Goal: Find specific fact: Find specific fact

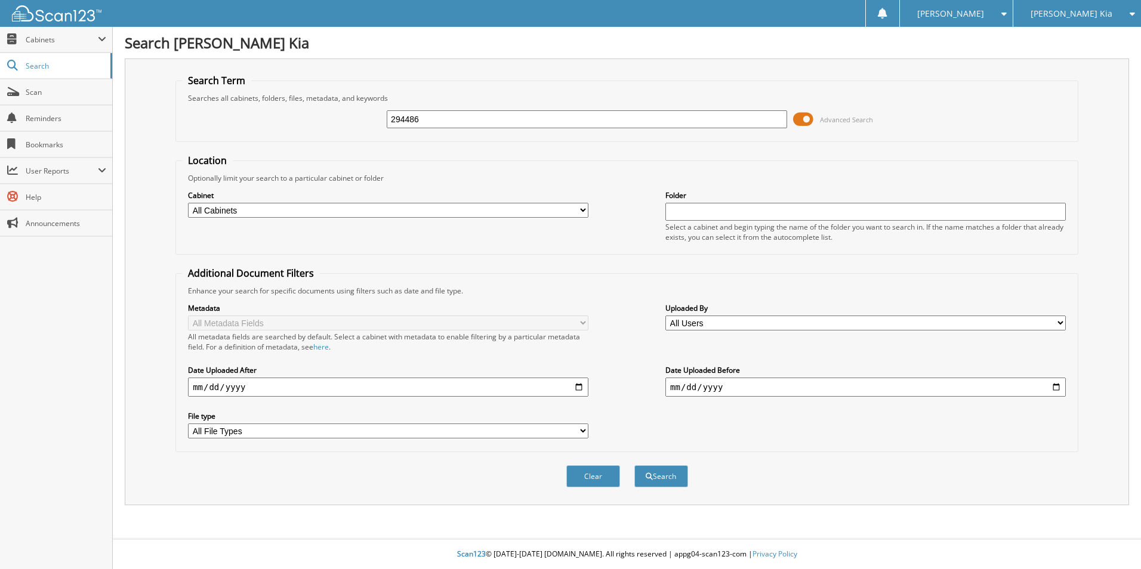
type input "294486"
click at [634, 465] on button "Search" at bounding box center [661, 476] width 54 height 22
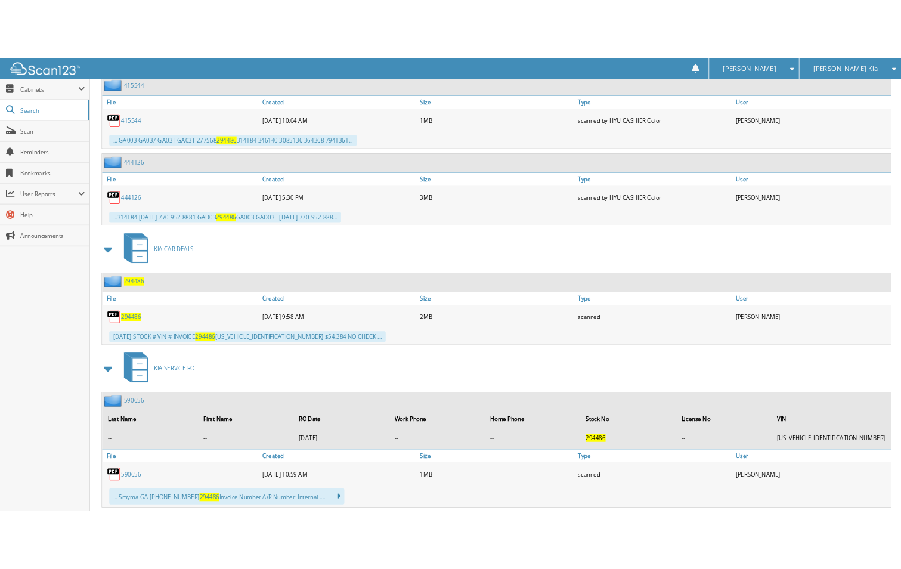
scroll to position [1074, 0]
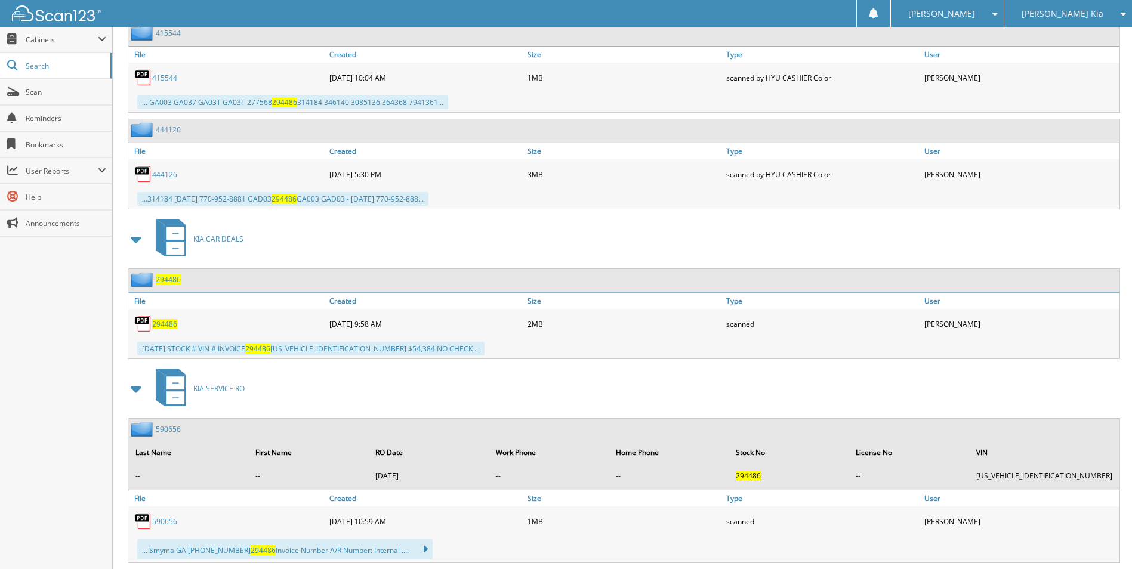
click at [169, 326] on span "294486" at bounding box center [164, 324] width 25 height 10
